Goal: Task Accomplishment & Management: Manage account settings

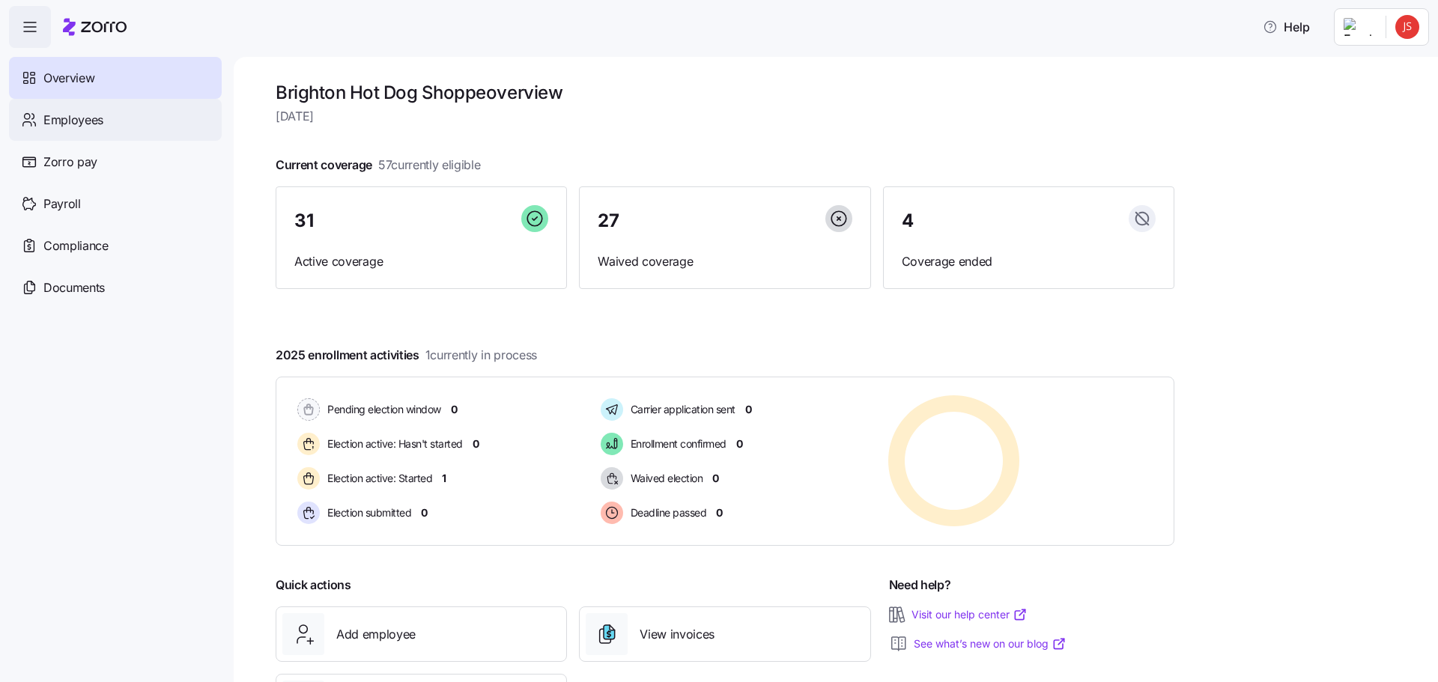
click at [86, 120] on span "Employees" at bounding box center [73, 120] width 60 height 19
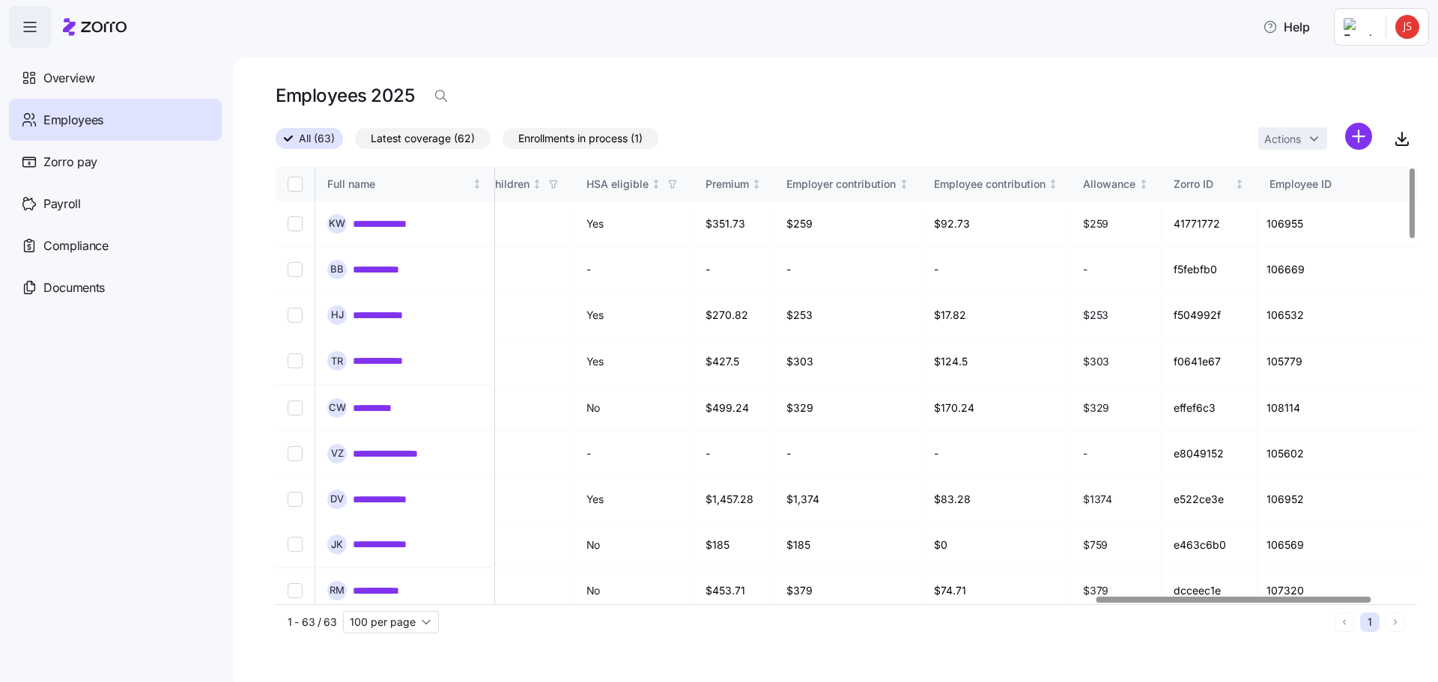
scroll to position [0, 3423]
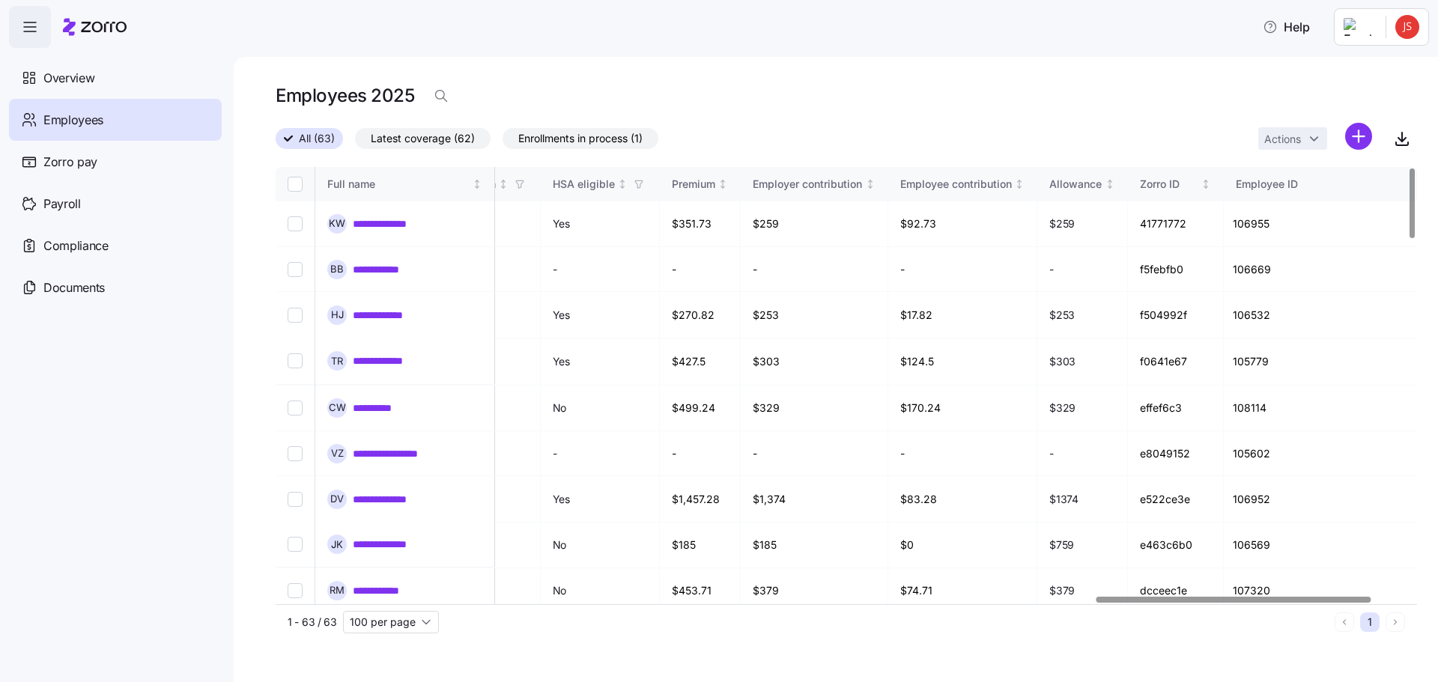
click at [1369, 602] on div at bounding box center [1234, 599] width 276 height 5
click at [94, 116] on span "Employees" at bounding box center [73, 120] width 60 height 19
click at [547, 146] on span "Enrollments in process (1)" at bounding box center [580, 138] width 124 height 19
click at [503, 142] on input "Enrollments in process (1)" at bounding box center [503, 142] width 0 height 0
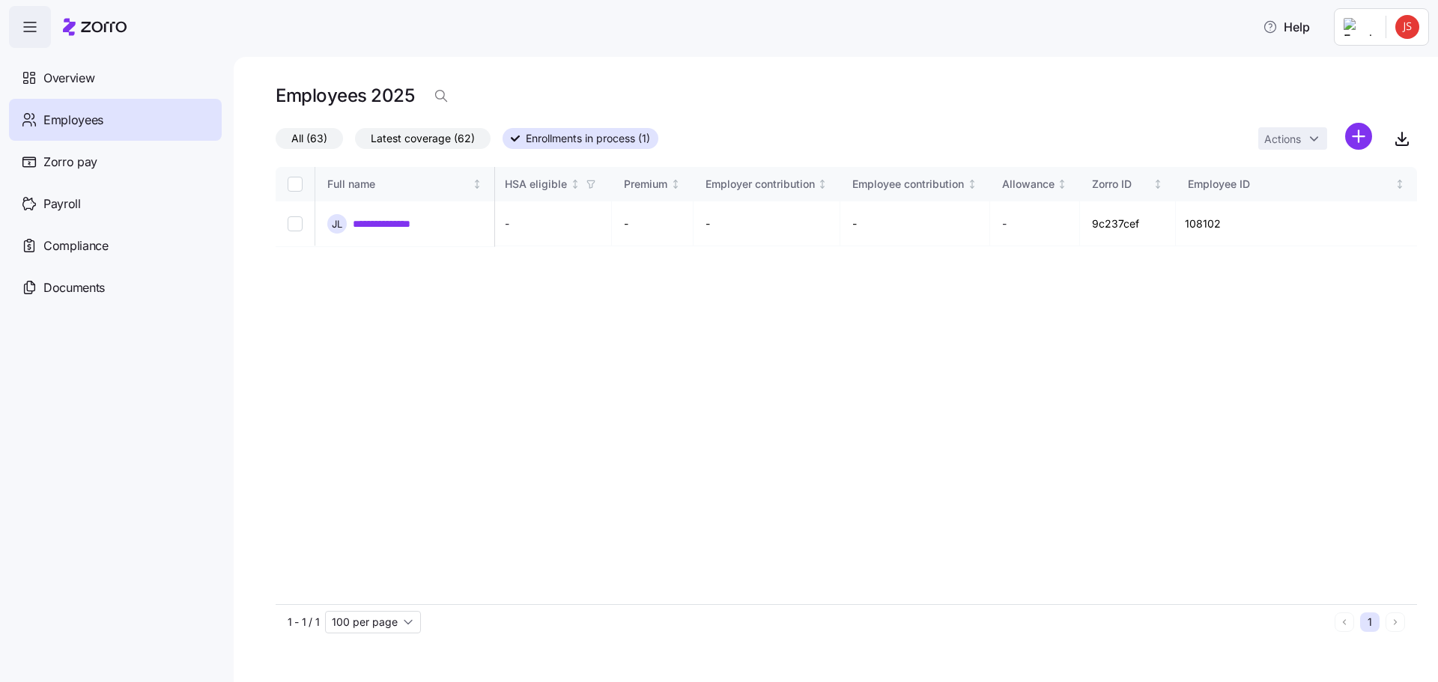
scroll to position [0, 3411]
click at [394, 225] on link "**********" at bounding box center [394, 223] width 82 height 15
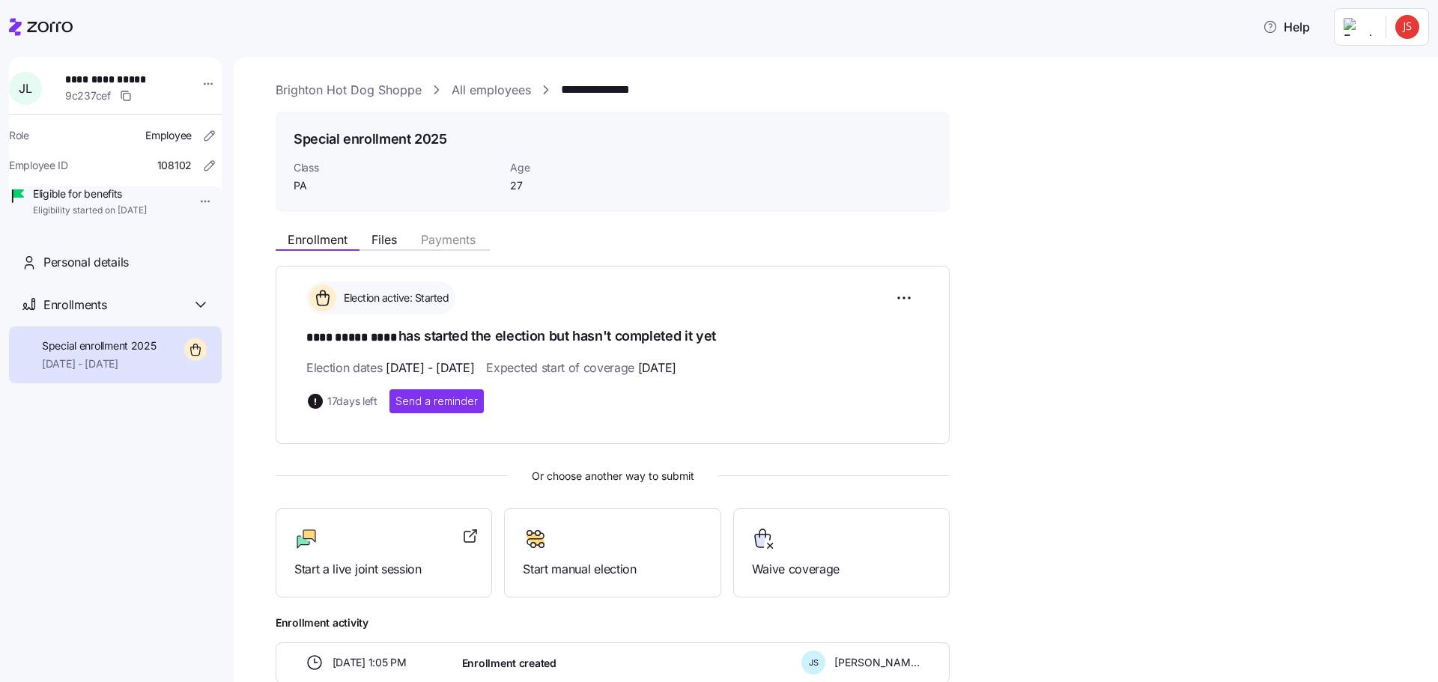
click at [1401, 37] on html "**********" at bounding box center [719, 336] width 1438 height 673
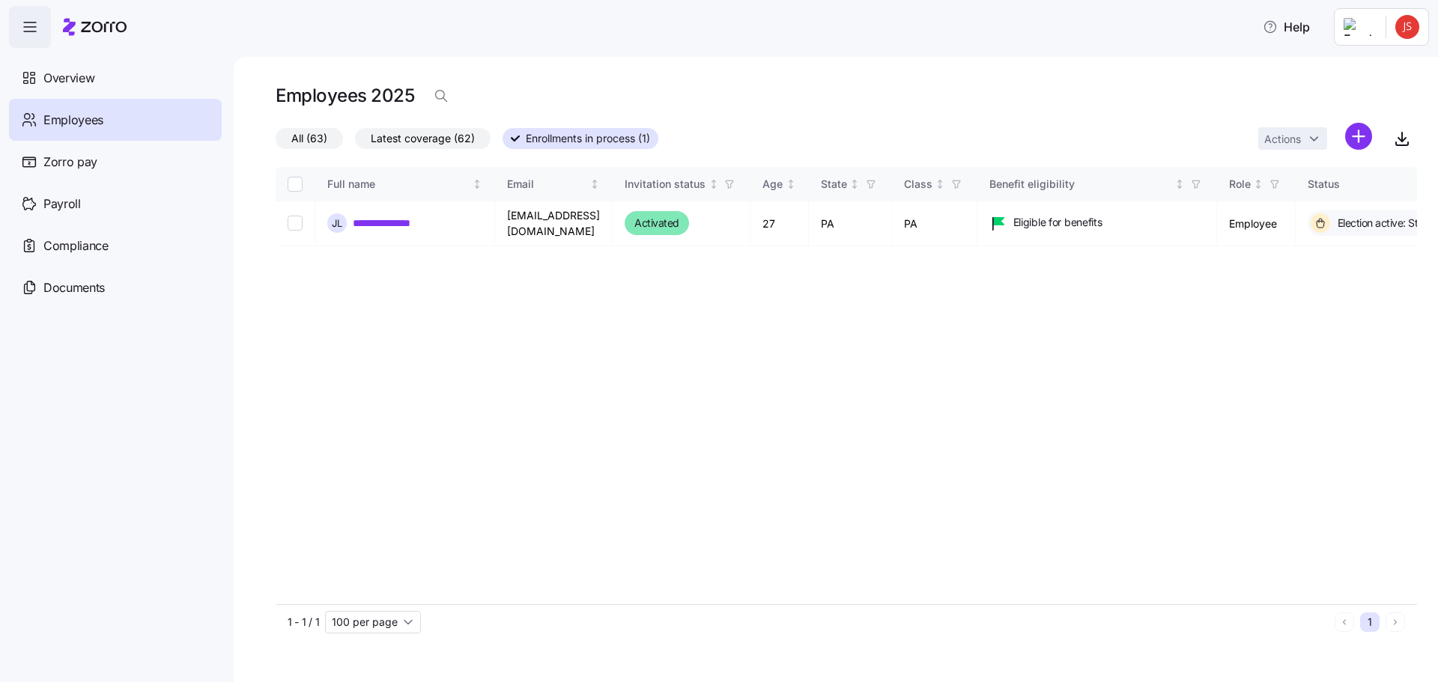
click at [289, 131] on label "All (63)" at bounding box center [309, 138] width 67 height 21
click at [276, 142] on input "All (63)" at bounding box center [276, 142] width 0 height 0
